Goal: Task Accomplishment & Management: Manage account settings

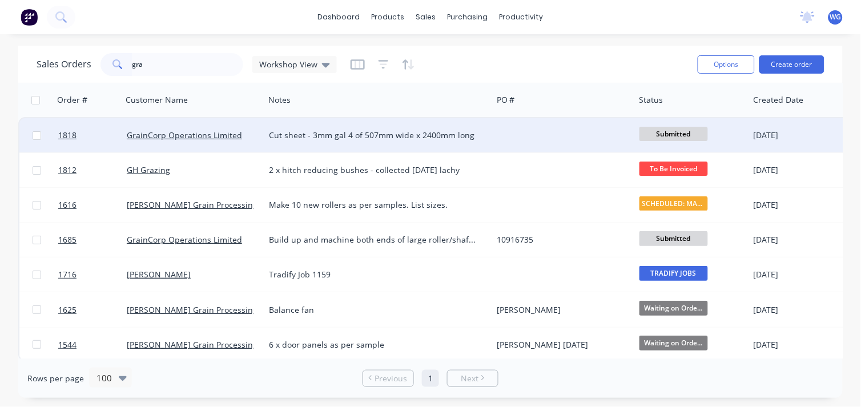
click at [248, 127] on div "GrainCorp Operations Limited" at bounding box center [193, 135] width 142 height 34
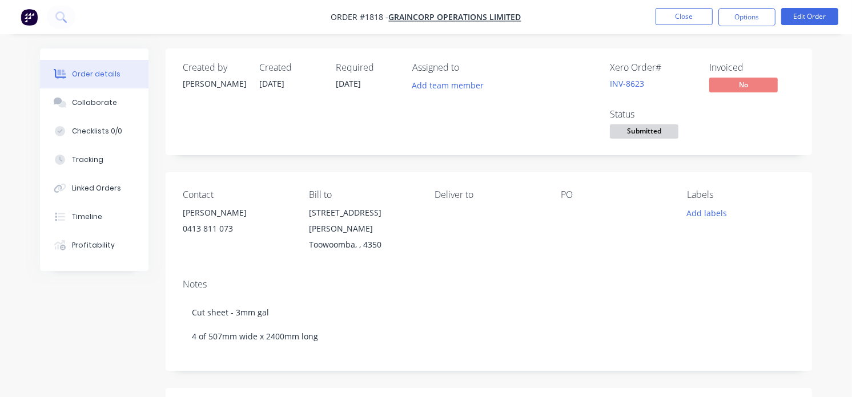
click at [566, 214] on div at bounding box center [615, 213] width 108 height 16
click at [576, 226] on div "PO" at bounding box center [615, 221] width 108 height 63
click at [803, 14] on button "Edit Order" at bounding box center [809, 16] width 57 height 17
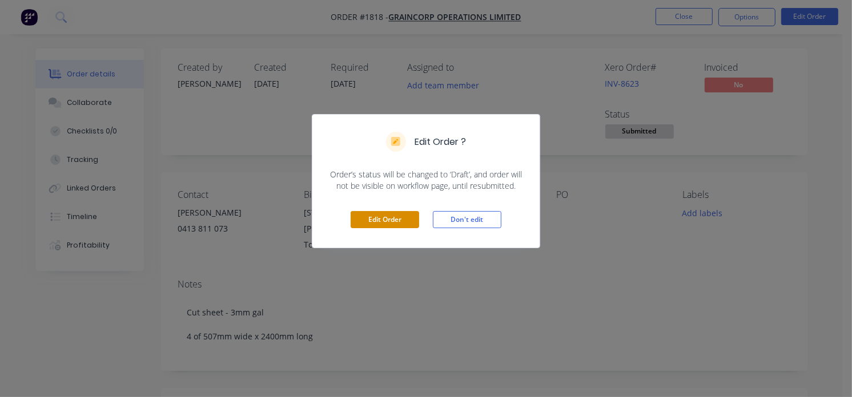
click at [401, 216] on button "Edit Order" at bounding box center [385, 219] width 69 height 17
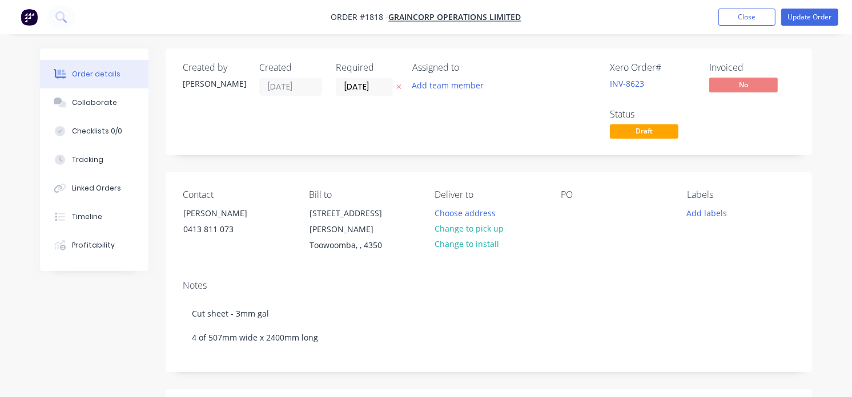
click at [597, 214] on div "PO" at bounding box center [615, 222] width 108 height 65
click at [552, 225] on div "Contact [PERSON_NAME] [PHONE_NUMBER] Bill to [STREET_ADDRESS][PERSON_NAME] Deli…" at bounding box center [489, 221] width 646 height 99
click at [573, 220] on div at bounding box center [570, 213] width 18 height 17
click at [811, 19] on button "Update Order" at bounding box center [809, 17] width 57 height 17
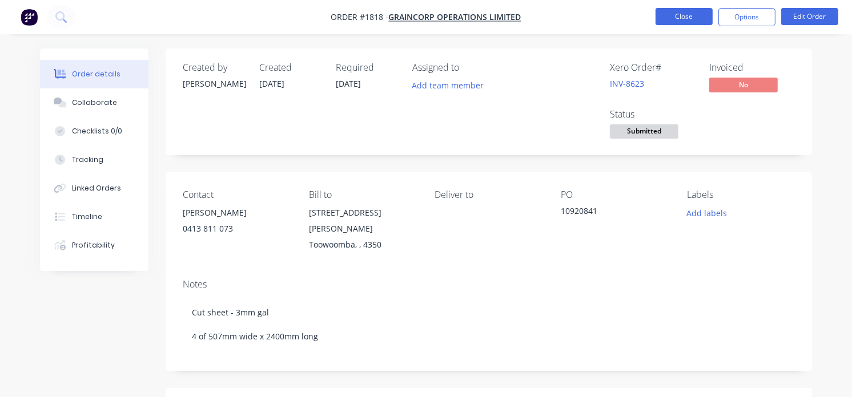
click at [679, 21] on button "Close" at bounding box center [683, 16] width 57 height 17
